Goal: Task Accomplishment & Management: Manage account settings

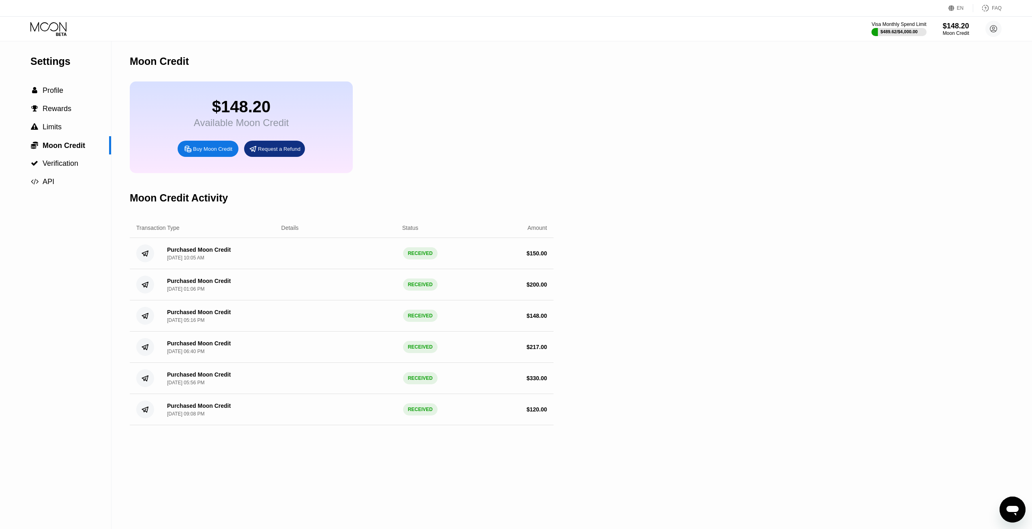
click at [53, 28] on icon at bounding box center [49, 29] width 38 height 14
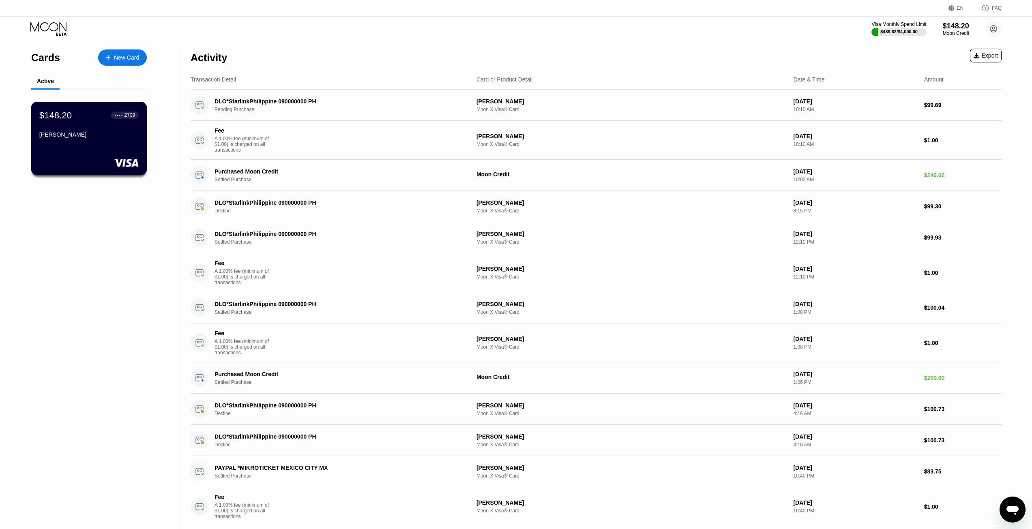
click at [93, 138] on div "[PERSON_NAME]" at bounding box center [88, 134] width 99 height 6
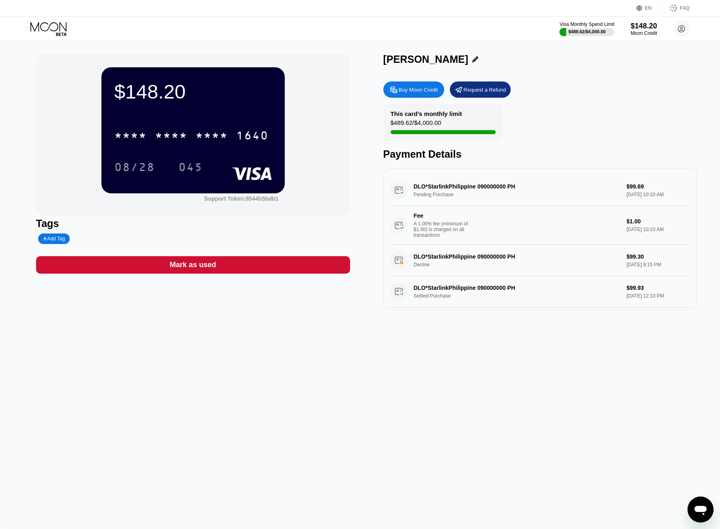
click at [408, 61] on div "[PERSON_NAME]" at bounding box center [425, 60] width 85 height 12
click at [565, 92] on div "Buy Moon Credit Request a Refund" at bounding box center [540, 90] width 314 height 16
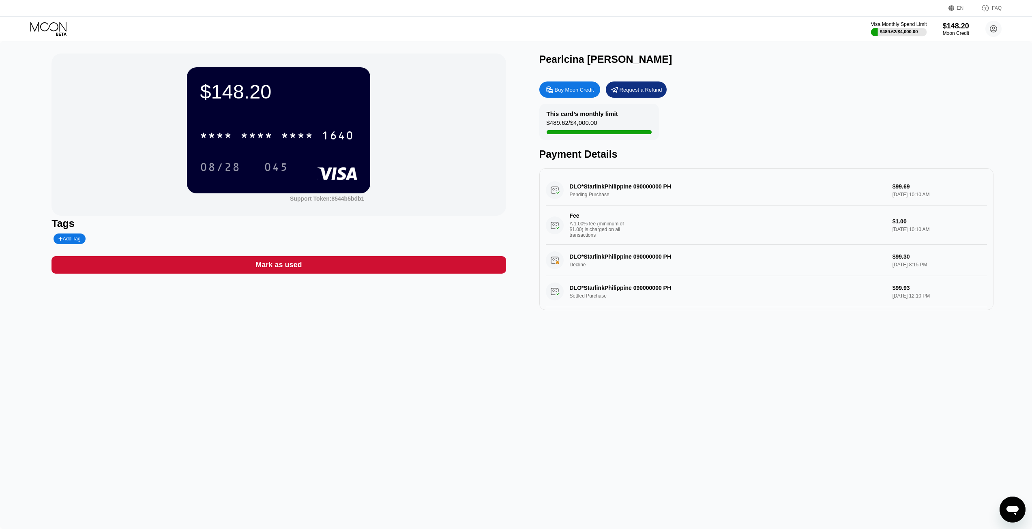
click at [907, 22] on div "Visa Monthly Spend Limit" at bounding box center [899, 24] width 56 height 6
click at [711, 31] on div "Visa Monthly Spend Limit $489.62 / $4,000.00 $148.20 Moon Credit [EMAIL_ADDRESS…" at bounding box center [516, 29] width 1032 height 24
click at [678, 36] on div "Visa Monthly Spend Limit $489.62 / $4,000.00 $148.20 Moon Credit [EMAIL_ADDRESS…" at bounding box center [516, 29] width 1032 height 24
click at [767, 115] on div "This card’s monthly limit $489.62 / $4,000.00 Payment Details" at bounding box center [766, 132] width 454 height 56
click at [877, 432] on div "$148.20 * * * * * * * * * * * * 2709 06/28 045 Support Token: 8544b5bdb1 Tags A…" at bounding box center [516, 285] width 1032 height 488
